Goal: Task Accomplishment & Management: Manage account settings

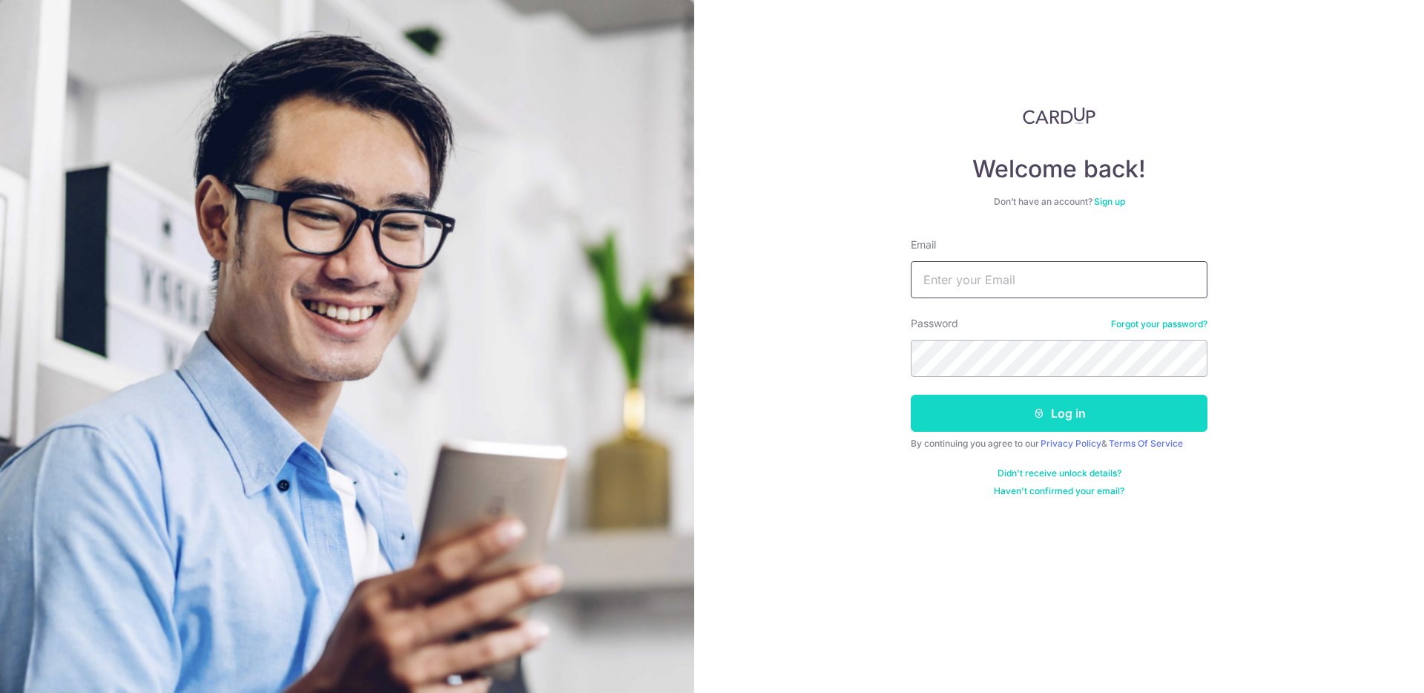
type input "[EMAIL_ADDRESS][DOMAIN_NAME]"
click at [1042, 408] on icon "submit" at bounding box center [1039, 413] width 12 height 12
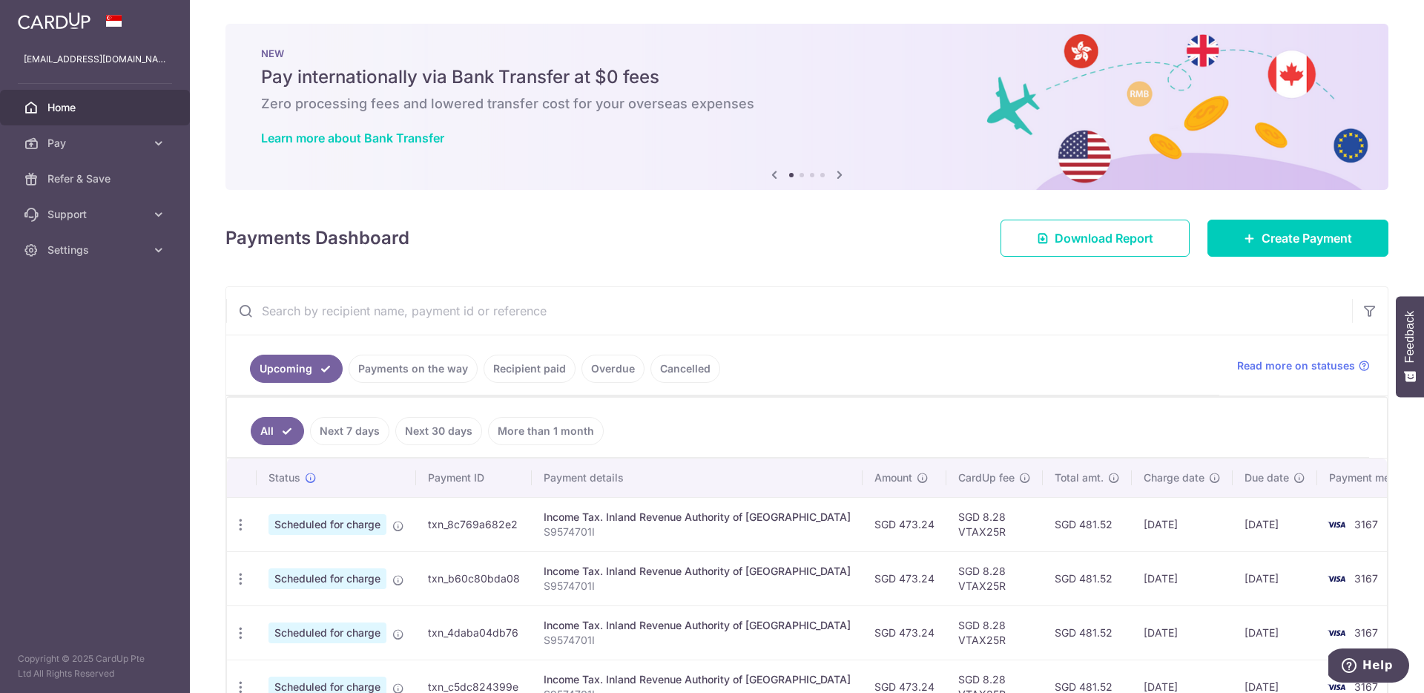
click at [420, 370] on link "Payments on the way" at bounding box center [413, 368] width 129 height 28
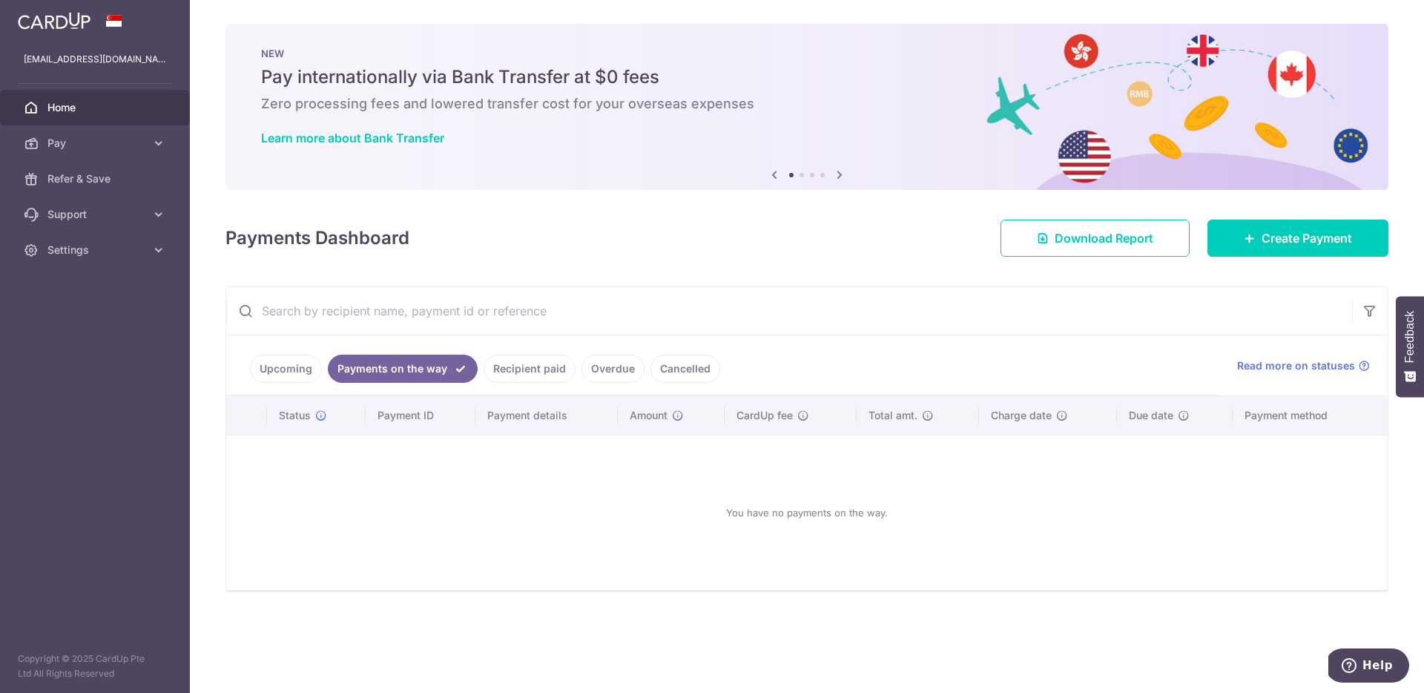
click at [255, 365] on link "Upcoming" at bounding box center [286, 368] width 72 height 28
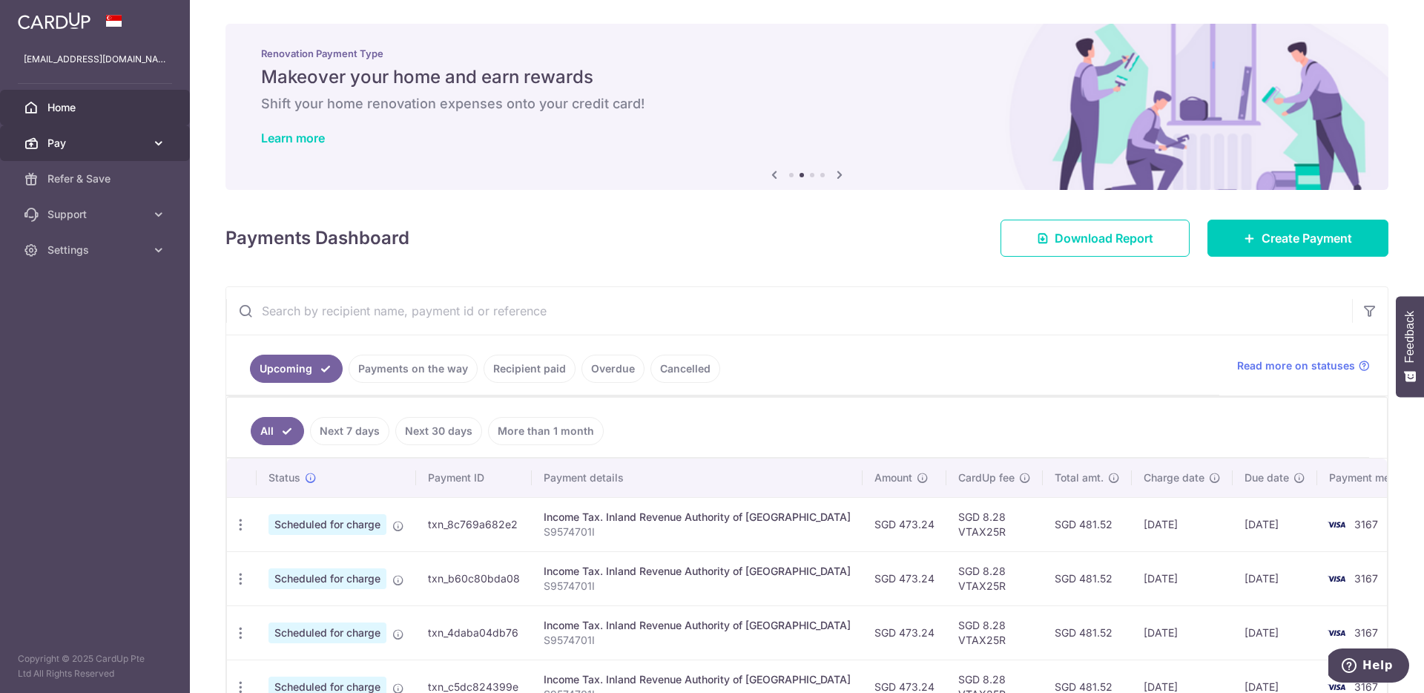
click at [133, 144] on span "Pay" at bounding box center [96, 143] width 98 height 15
click at [525, 366] on link "Recipient paid" at bounding box center [530, 368] width 92 height 28
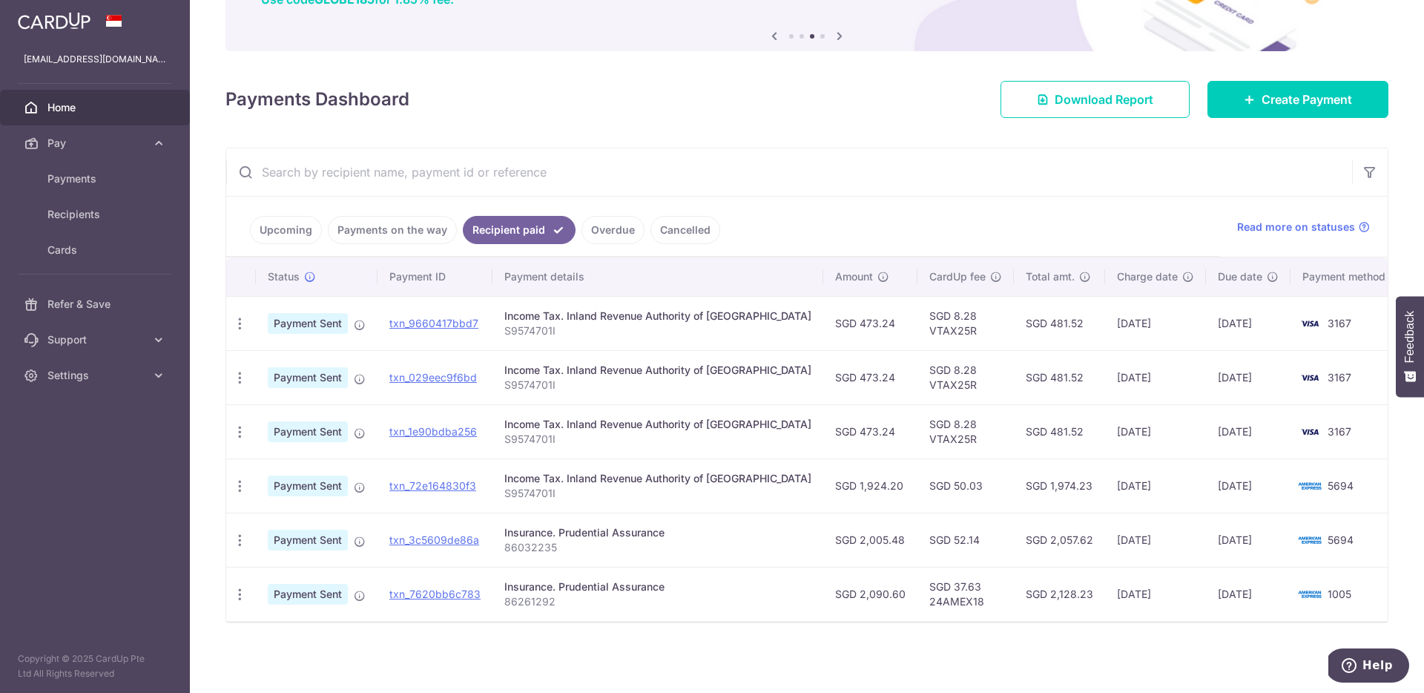
scroll to position [121, 0]
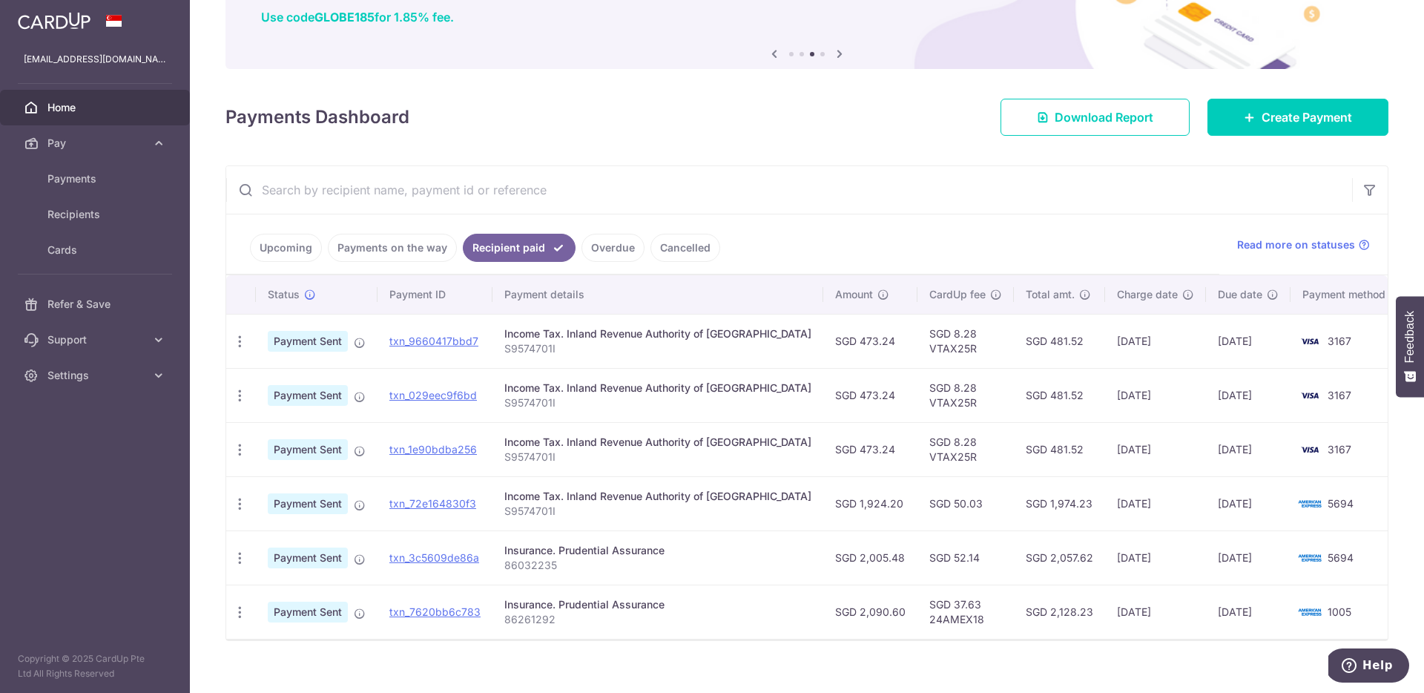
click at [291, 250] on link "Upcoming" at bounding box center [286, 248] width 72 height 28
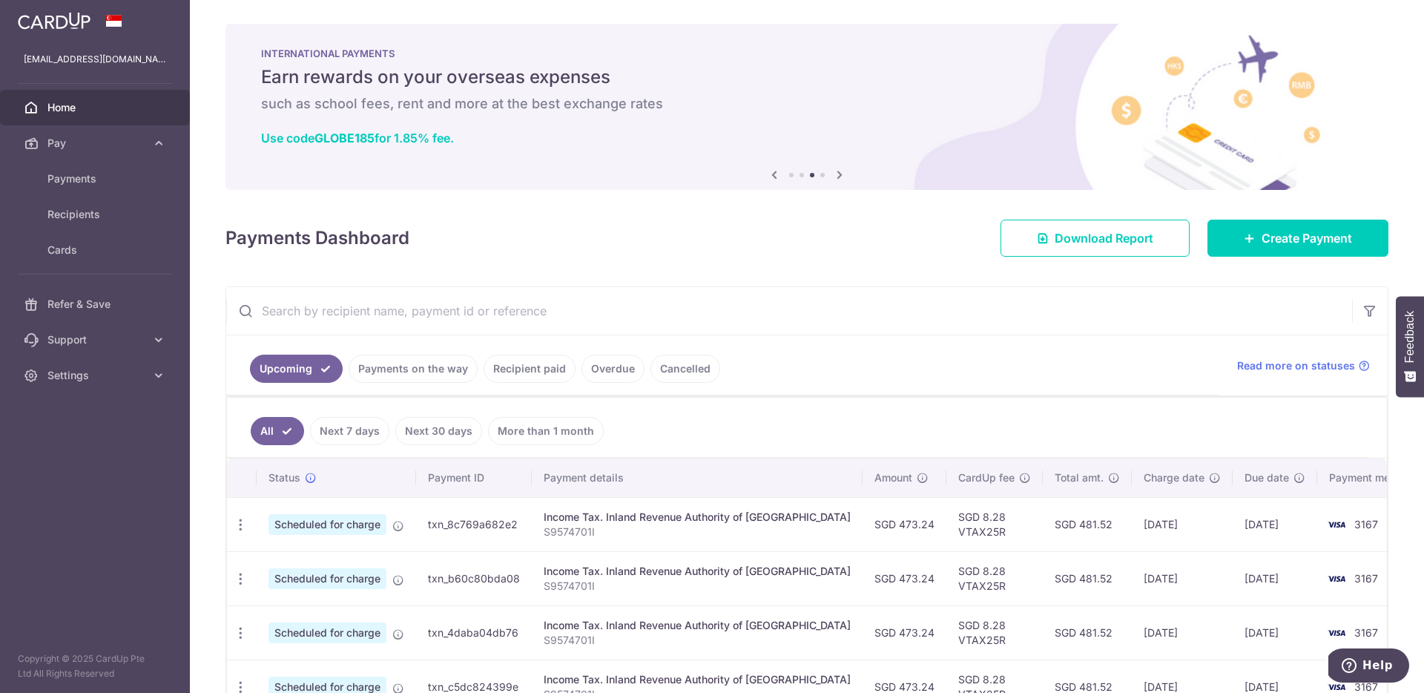
scroll to position [256, 0]
